Goal: Task Accomplishment & Management: Use online tool/utility

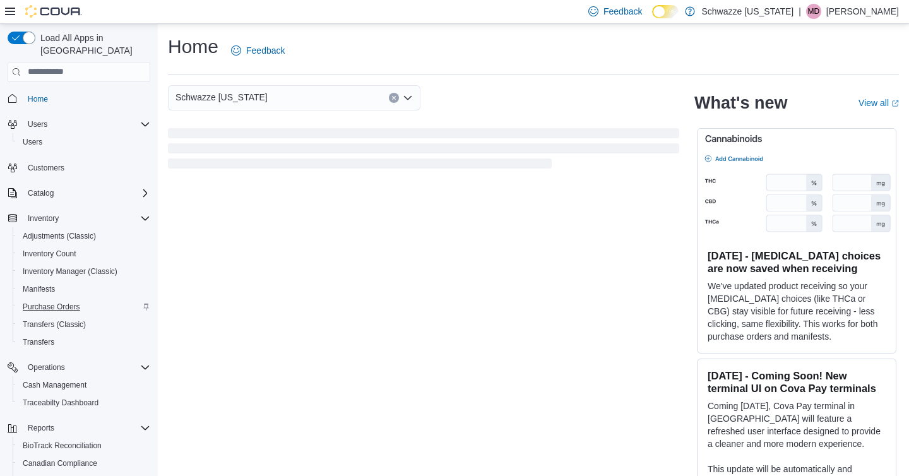
scroll to position [93, 0]
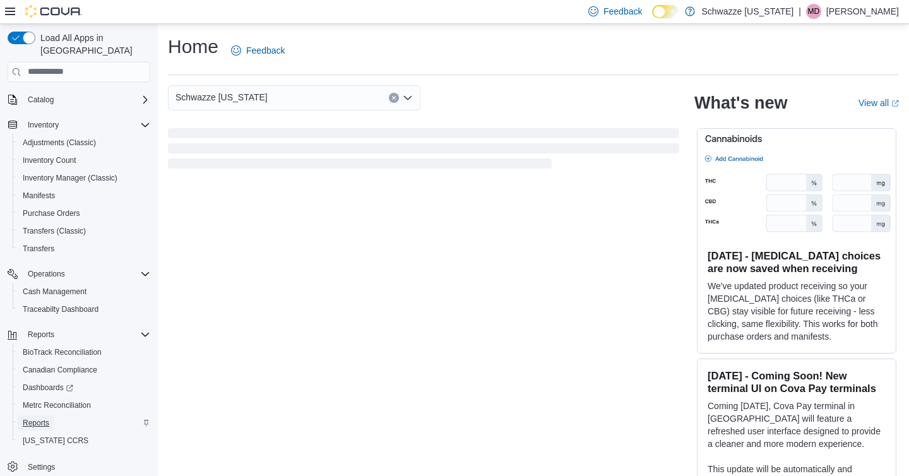
click at [35, 418] on span "Reports" at bounding box center [36, 423] width 27 height 10
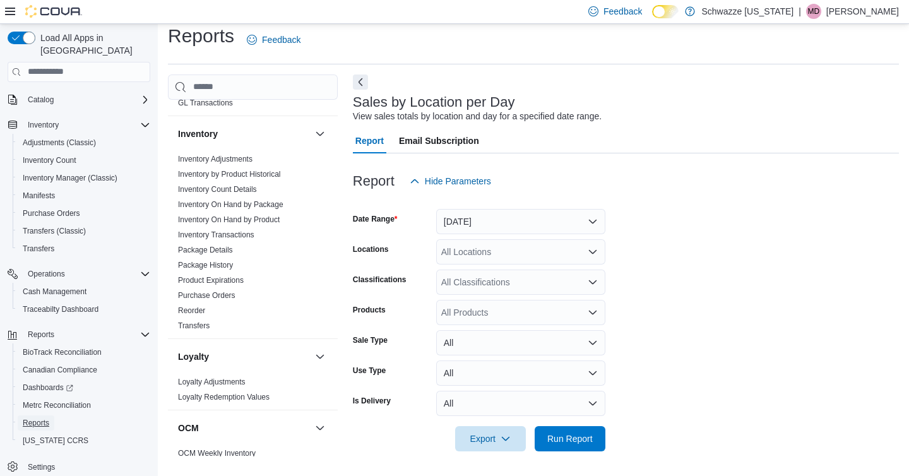
scroll to position [387, 0]
click at [249, 200] on link "Inventory On Hand by Package" at bounding box center [230, 204] width 105 height 9
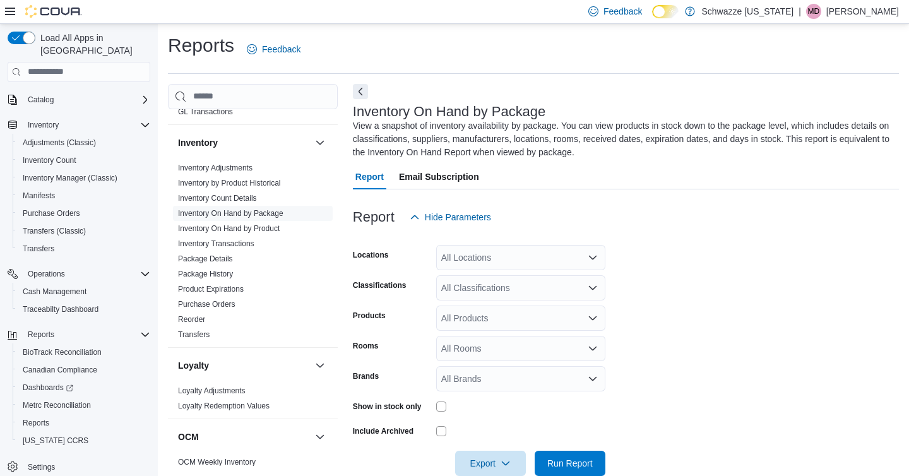
scroll to position [26, 0]
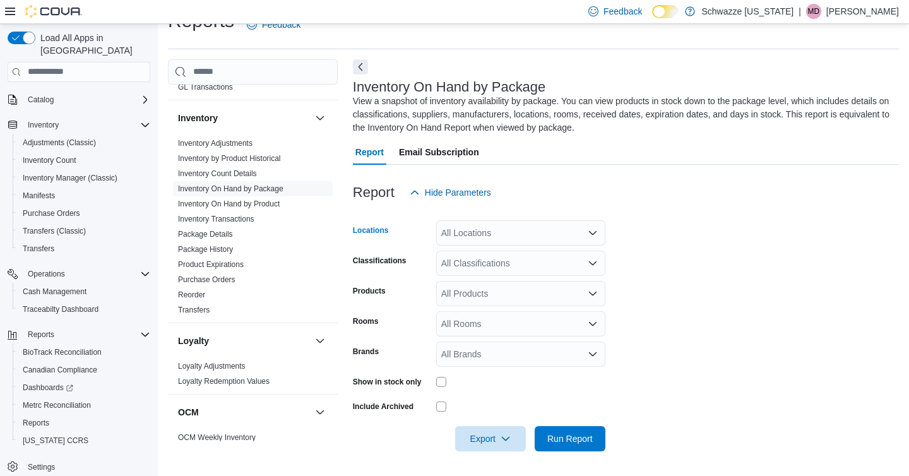
click at [462, 230] on div "All Locations" at bounding box center [520, 232] width 169 height 25
type input "***"
click at [503, 249] on span "SB - Niwot" at bounding box center [491, 254] width 42 height 13
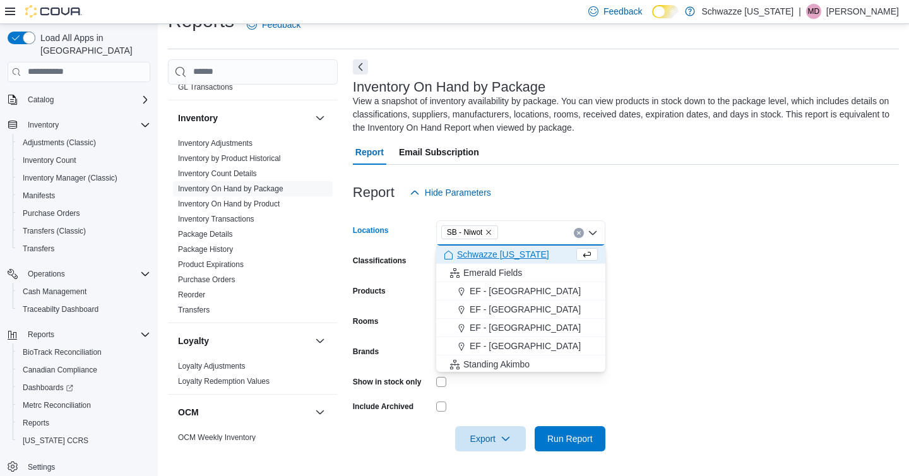
click at [644, 282] on form "Locations SB - Niwot Combo box. Selected. SB - Niwot. Press Backspace to delete…" at bounding box center [626, 328] width 546 height 246
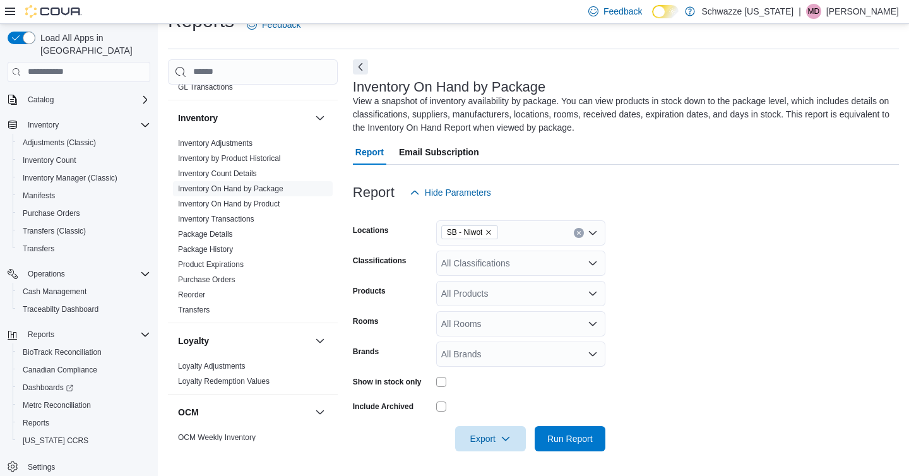
click at [514, 267] on div "All Classifications" at bounding box center [520, 263] width 169 height 25
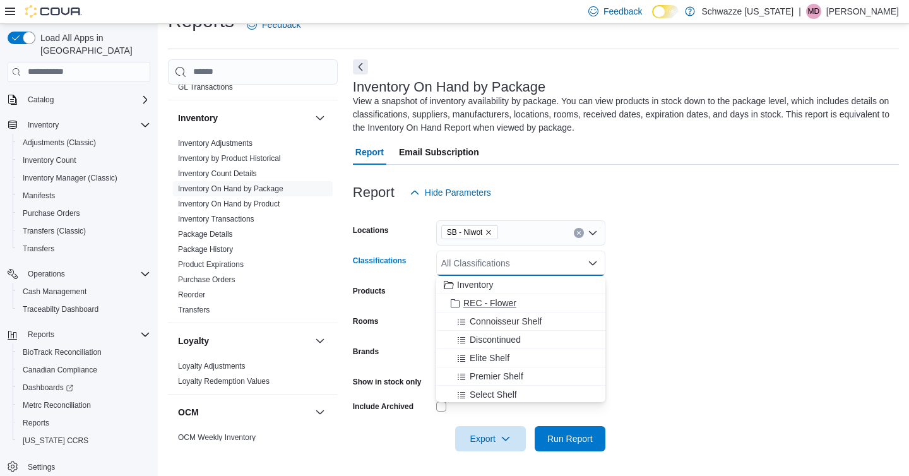
click at [477, 309] on button "REC - Flower" at bounding box center [520, 303] width 169 height 18
click at [400, 303] on div "Products" at bounding box center [392, 293] width 78 height 25
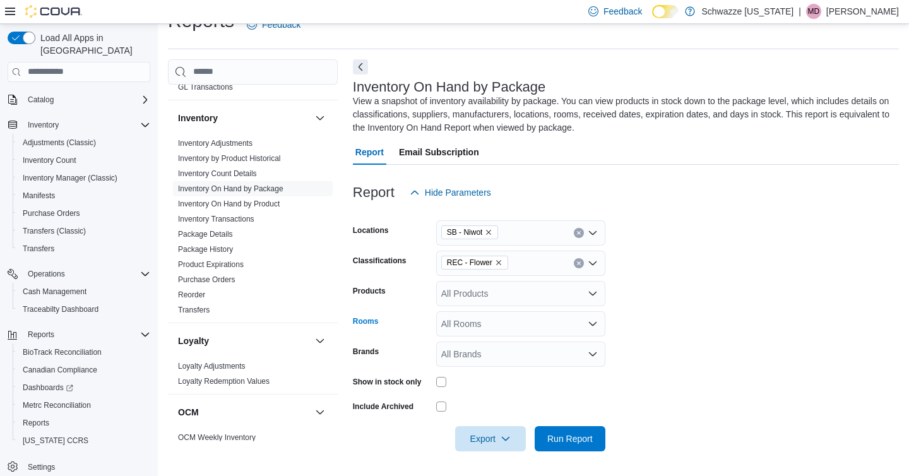
click at [456, 320] on div "All Rooms" at bounding box center [520, 323] width 169 height 25
click at [408, 327] on div "Rooms" at bounding box center [392, 323] width 78 height 25
click at [459, 324] on div "All Rooms" at bounding box center [520, 323] width 169 height 25
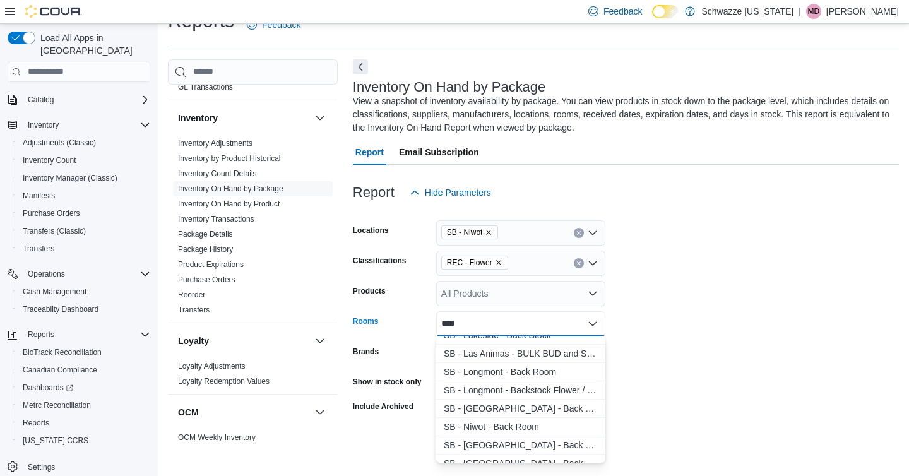
scroll to position [322, 0]
type input "****"
click at [517, 421] on span "SB - Niwot - Back Room" at bounding box center [521, 426] width 154 height 13
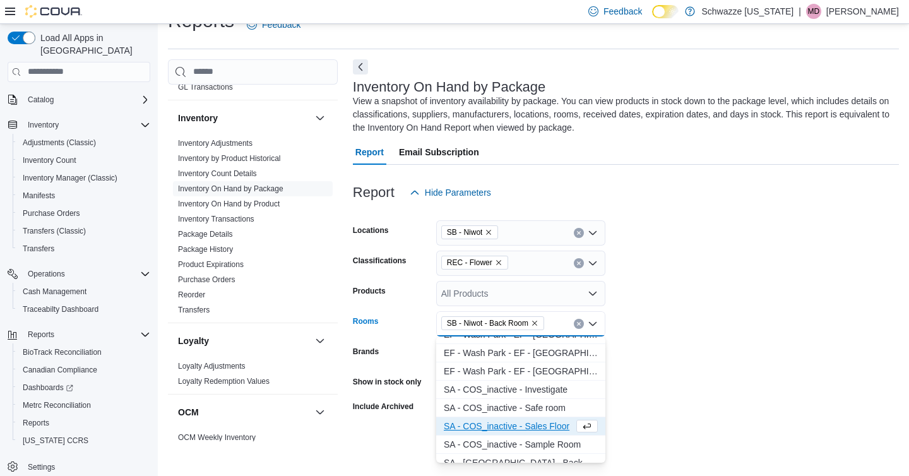
click at [698, 335] on form "Locations SB - Niwot Classifications REC - Flower Products All Products Rooms S…" at bounding box center [626, 328] width 546 height 246
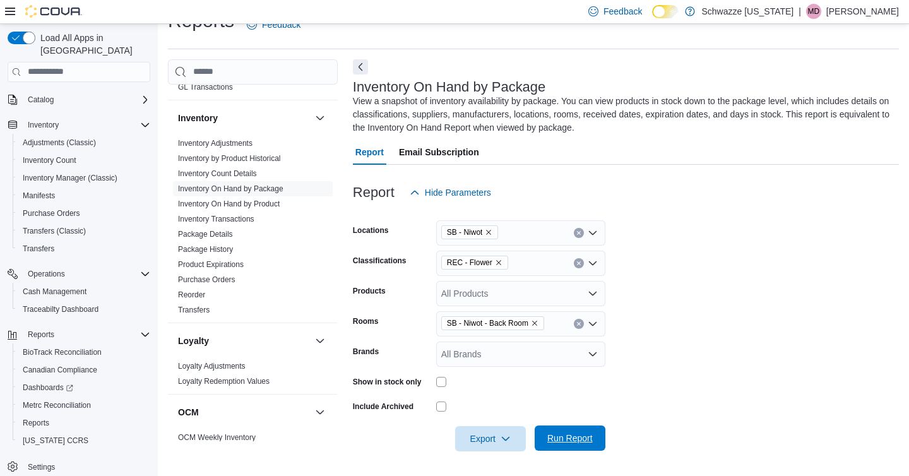
click at [582, 441] on span "Run Report" at bounding box center [570, 438] width 45 height 13
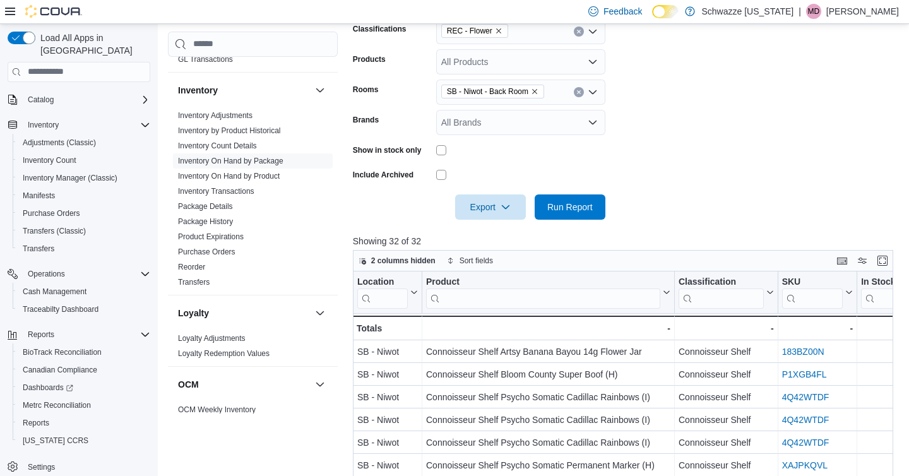
scroll to position [255, 0]
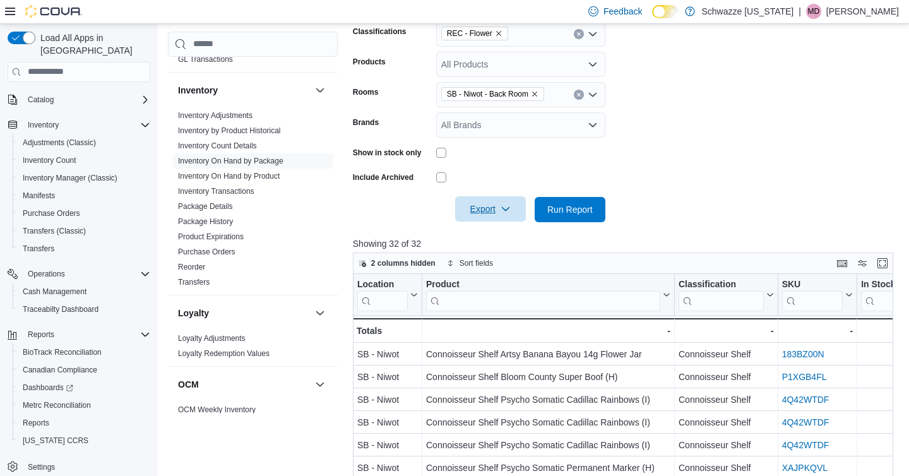
click at [486, 208] on span "Export" at bounding box center [491, 208] width 56 height 25
click at [475, 234] on span "Export to Excel" at bounding box center [491, 235] width 57 height 10
